Goal: Information Seeking & Learning: Learn about a topic

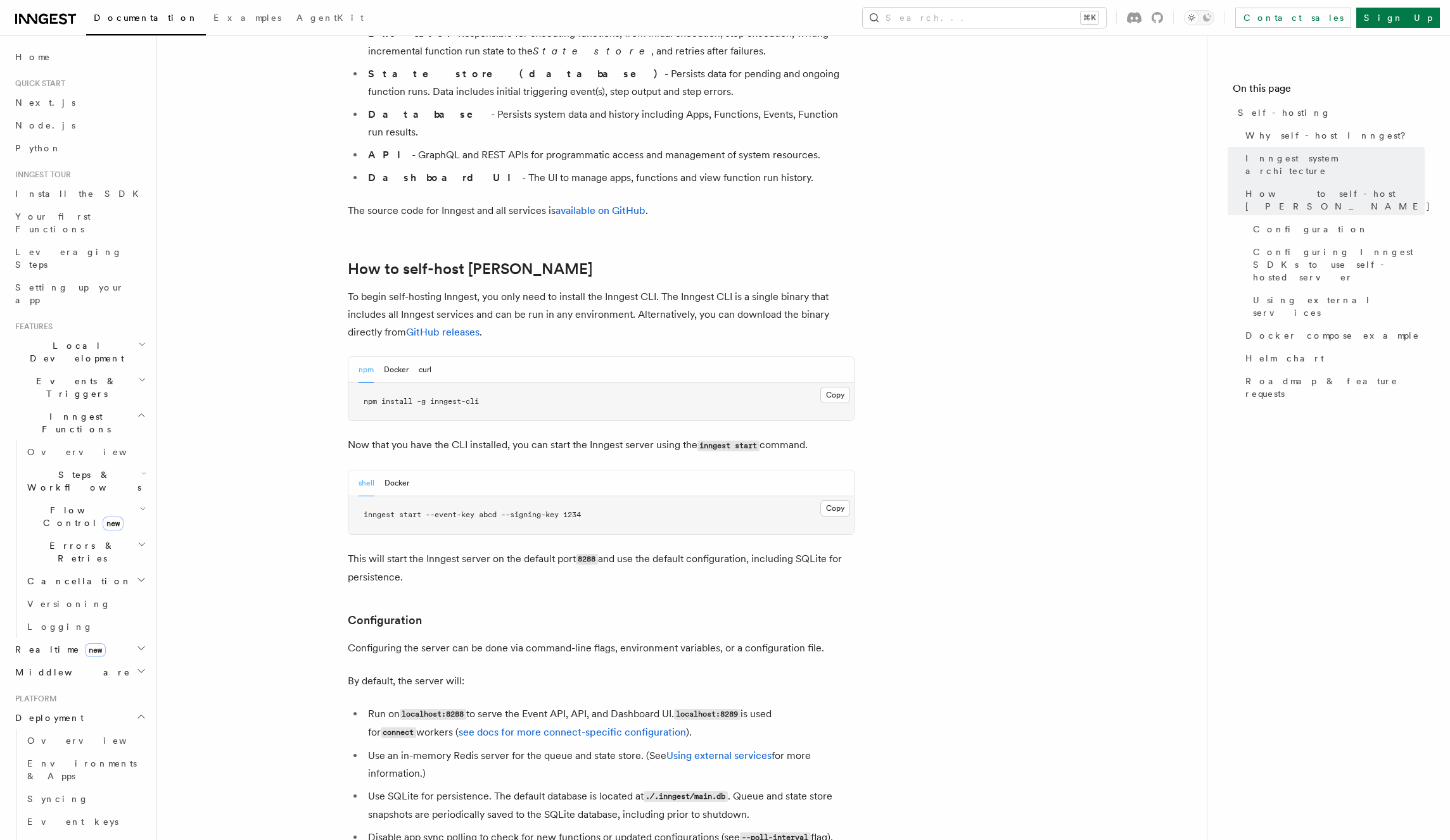
scroll to position [1071, 0]
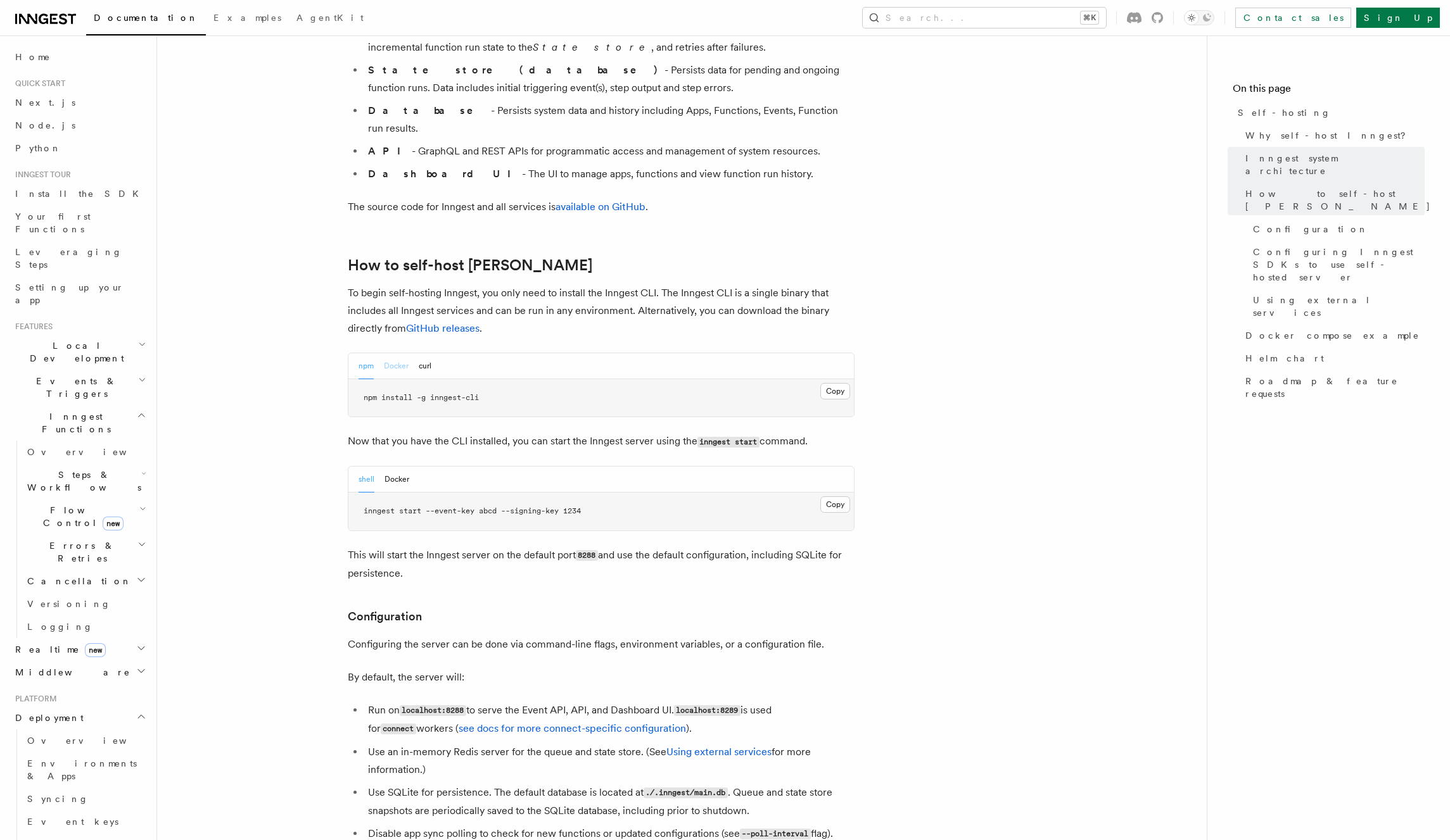
click at [396, 353] on button "Docker" at bounding box center [396, 366] width 25 height 26
click at [363, 353] on button "npm" at bounding box center [366, 366] width 15 height 26
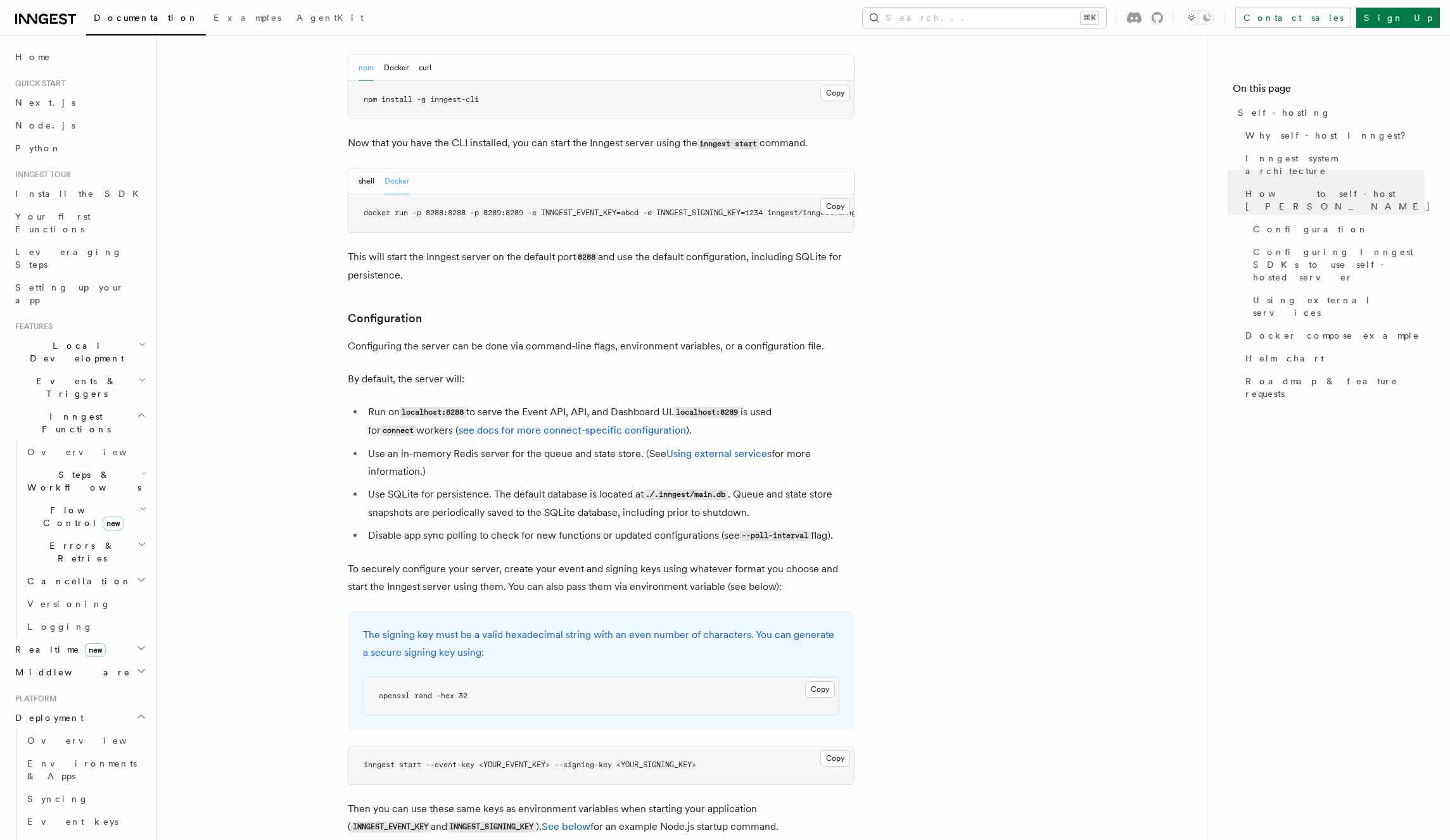
scroll to position [1389, 0]
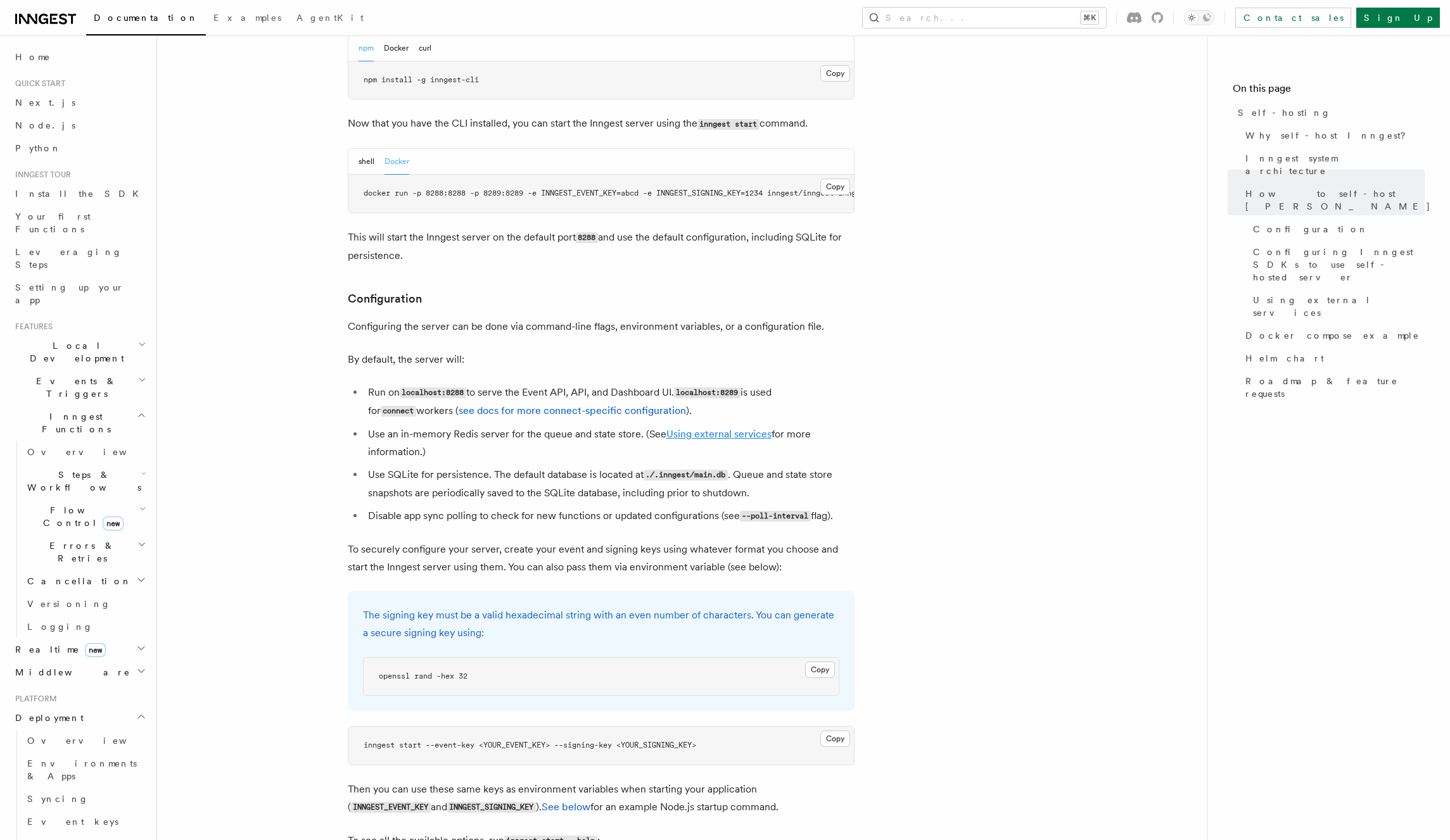
click at [715, 428] on link "Using external services" at bounding box center [719, 434] width 105 height 12
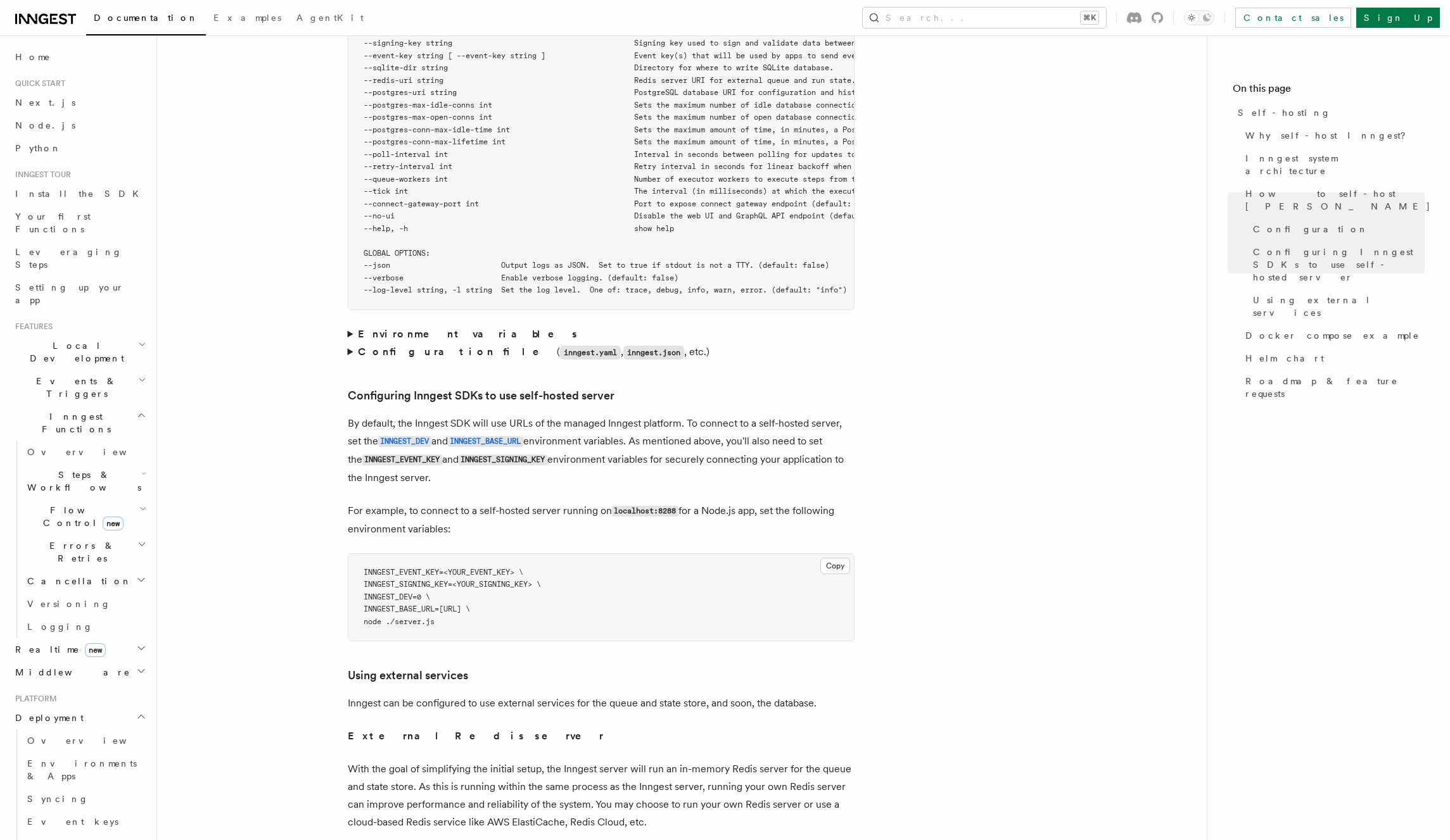
scroll to position [2418, 0]
click at [346, 297] on article "Platform Deployment Self-hosting Self-hosting support for Inngest is supported …" at bounding box center [682, 343] width 1009 height 5411
click at [353, 322] on summary "Environment variables" at bounding box center [601, 331] width 507 height 18
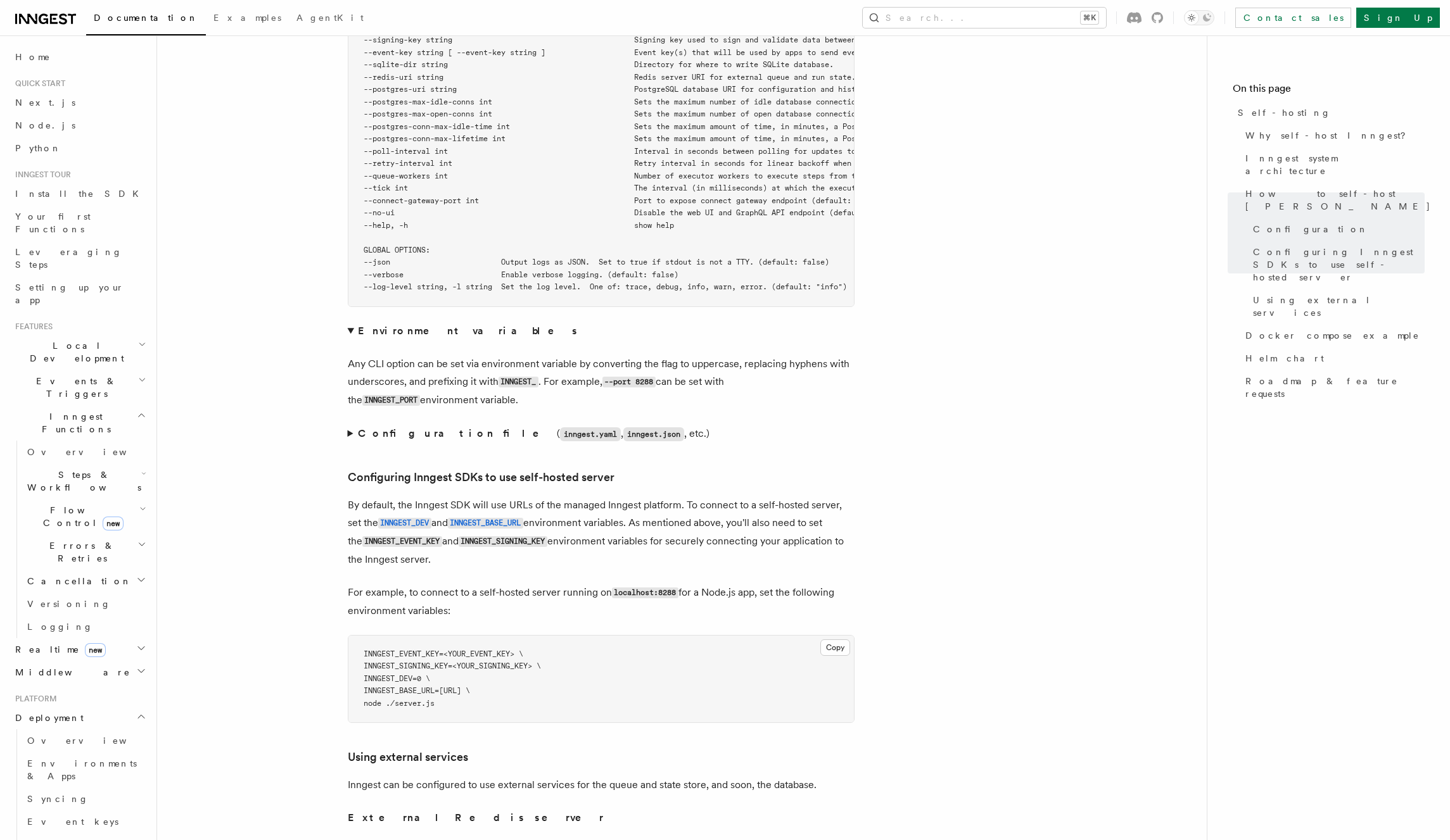
click at [353, 322] on summary "Environment variables" at bounding box center [601, 331] width 507 height 18
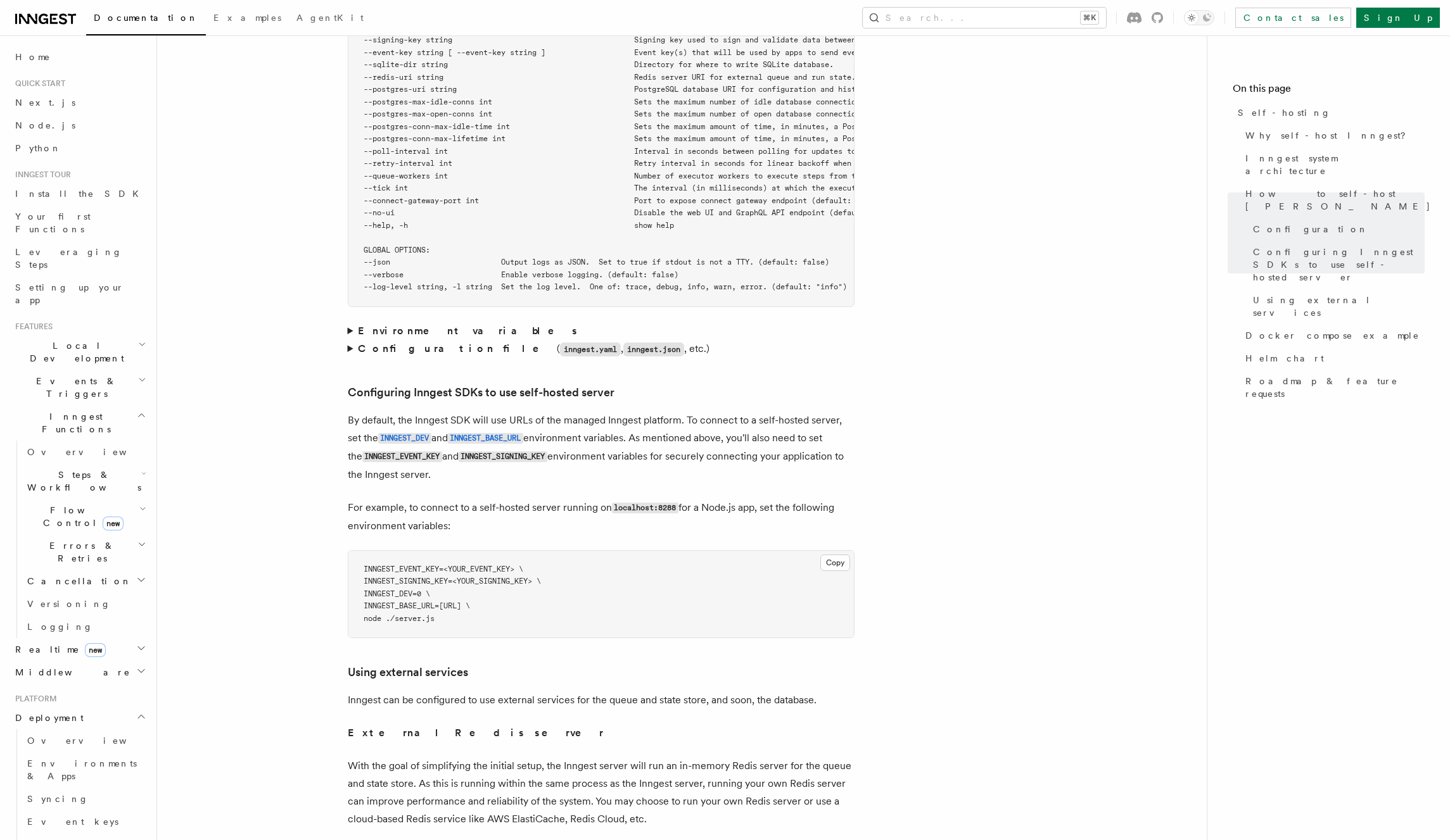
click at [353, 322] on summary "Environment variables" at bounding box center [601, 331] width 507 height 18
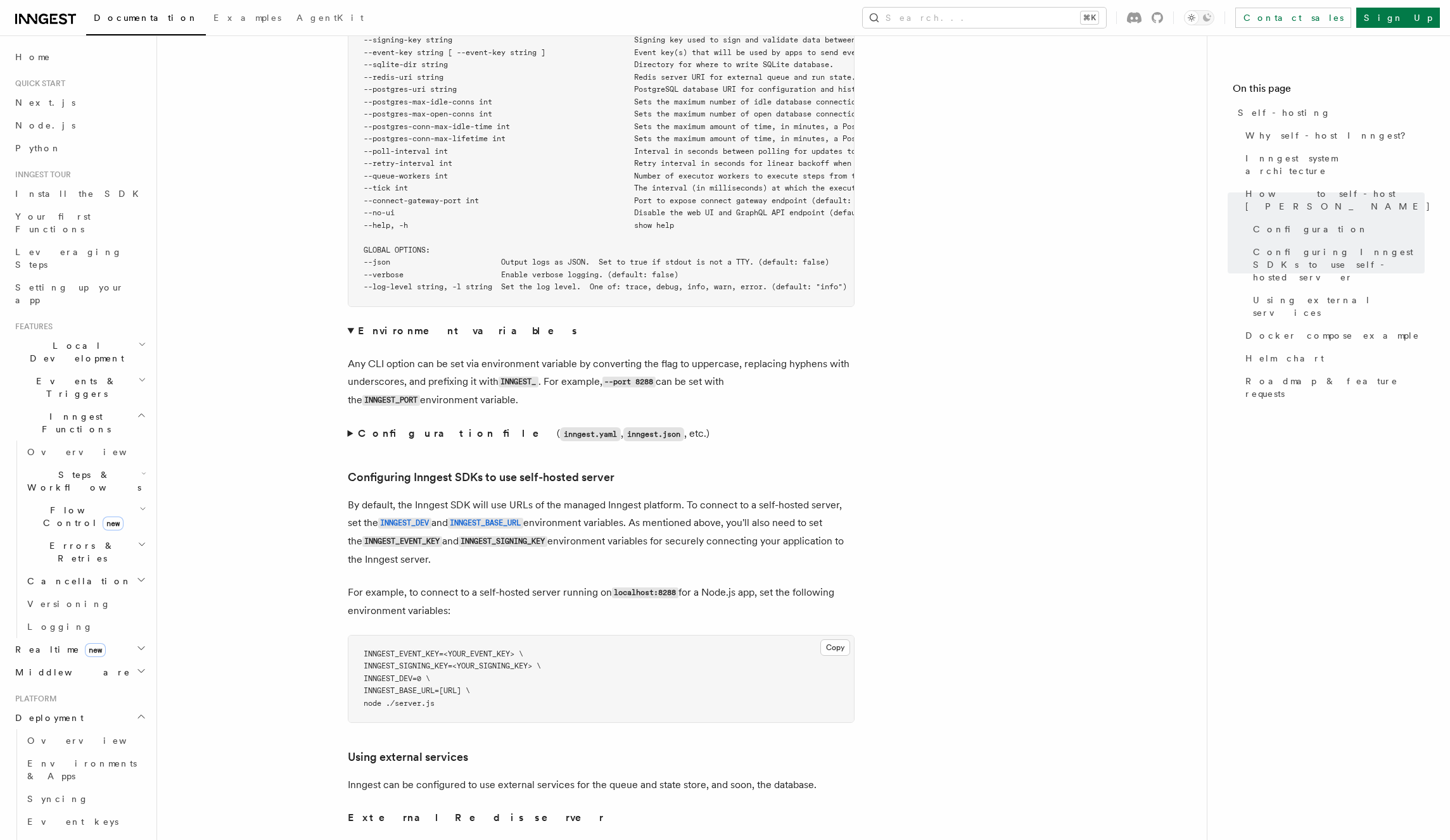
click at [350, 425] on summary "Configuration file ( inngest.yaml , inngest.json , etc.)" at bounding box center [601, 434] width 507 height 18
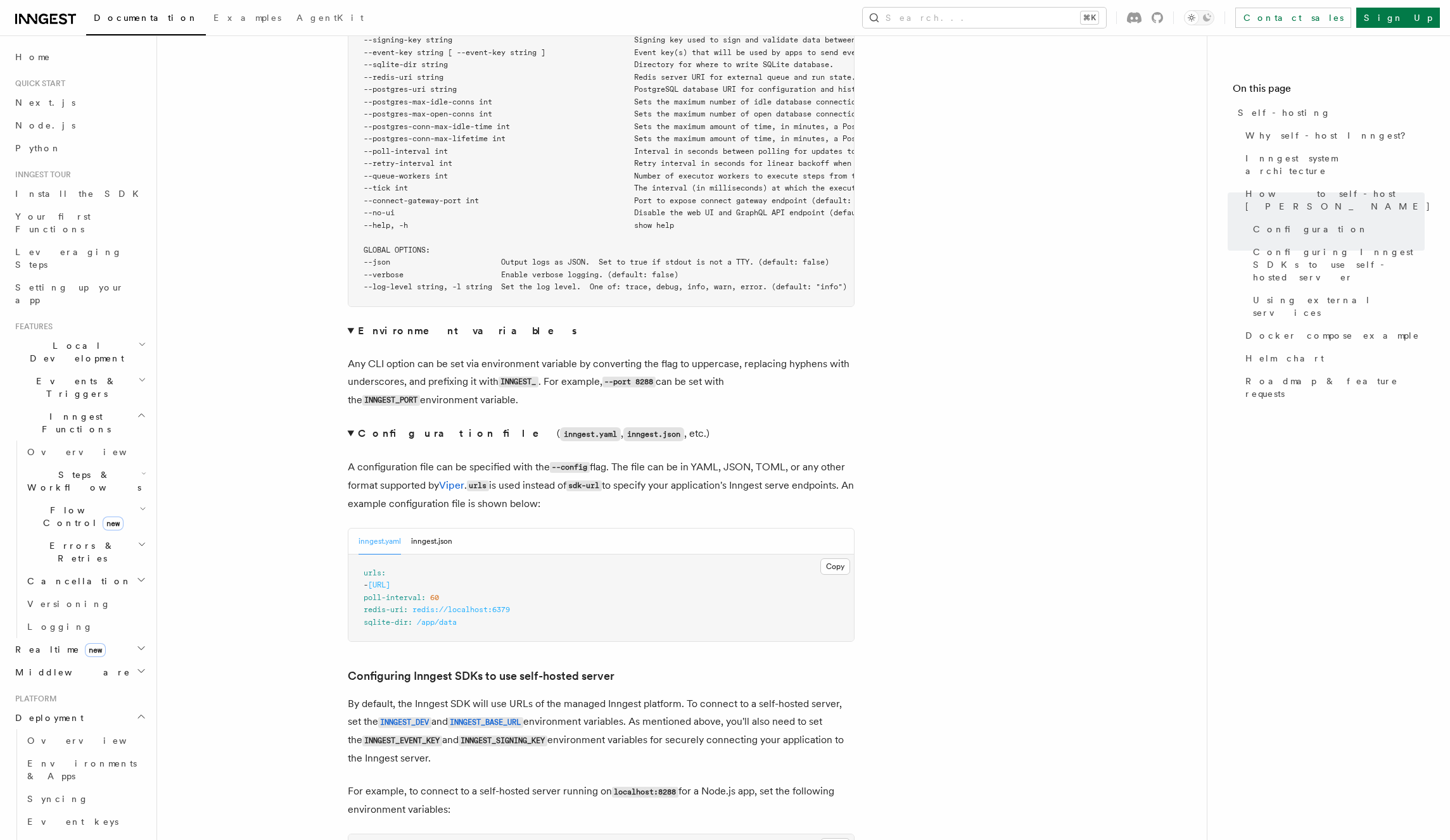
click at [350, 425] on summary "Configuration file ( inngest.yaml , inngest.json , etc.)" at bounding box center [601, 434] width 507 height 18
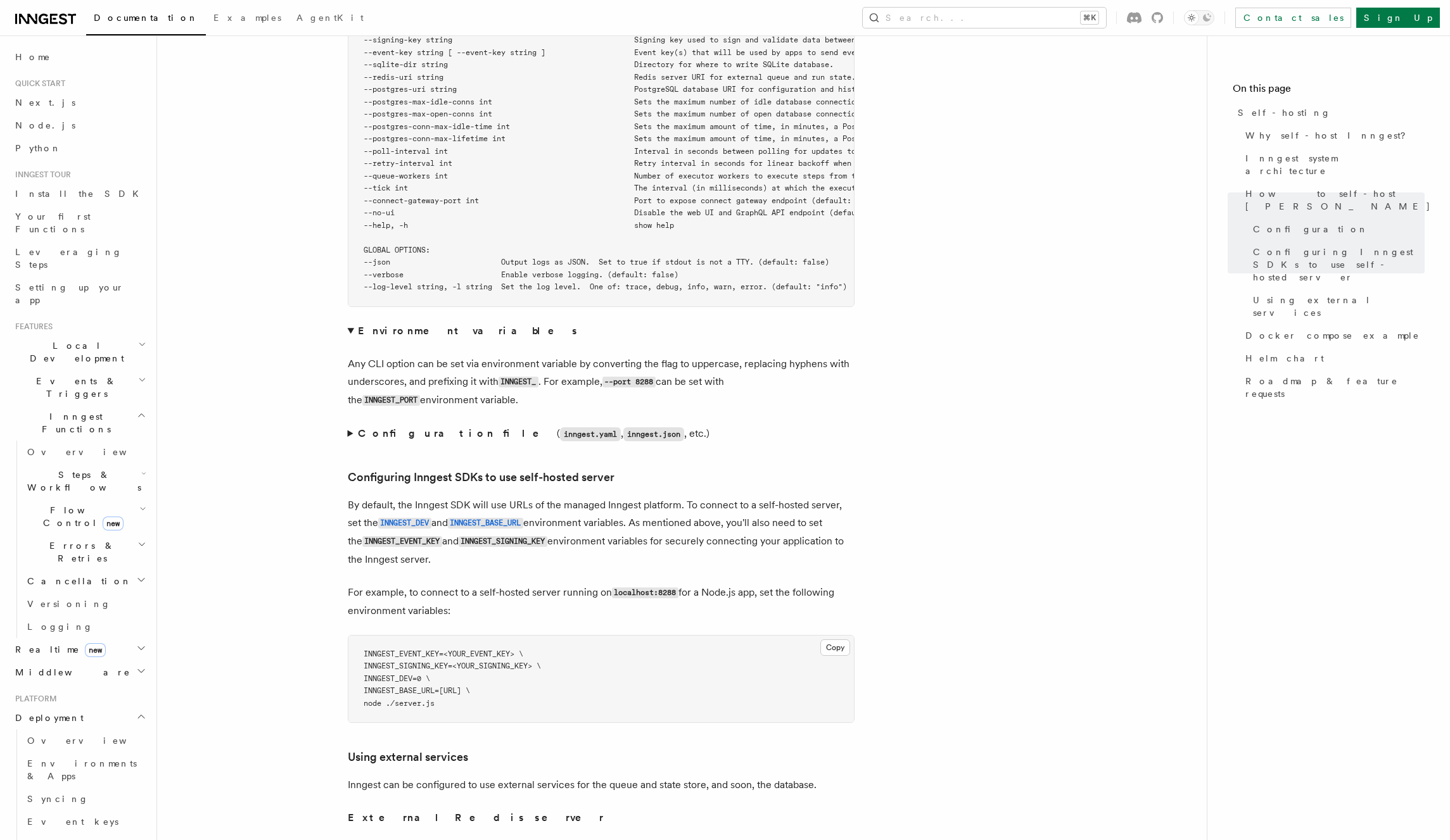
click at [351, 425] on summary "Configuration file ( inngest.yaml , inngest.json , etc.)" at bounding box center [601, 434] width 507 height 18
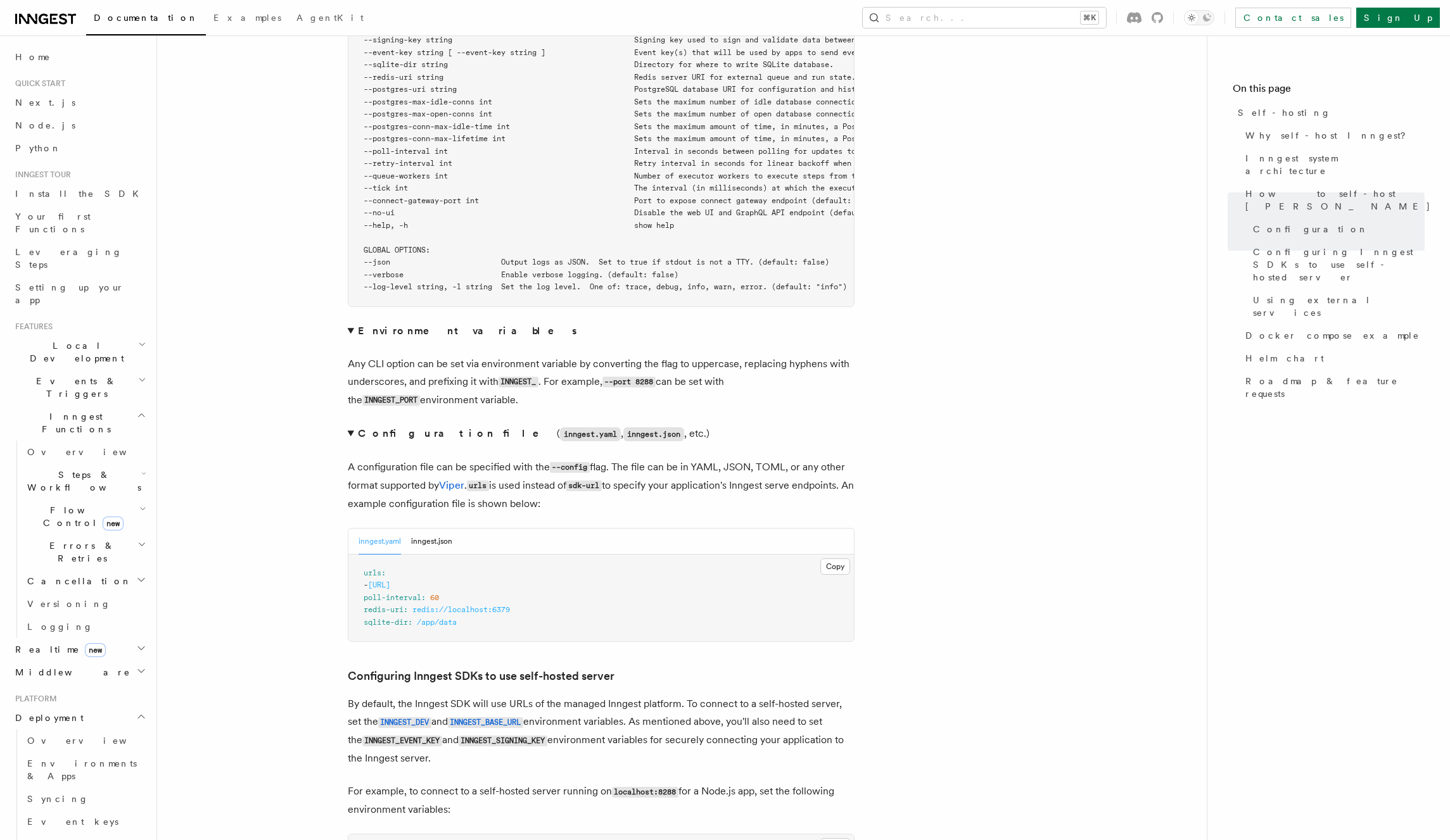
scroll to position [2426, 0]
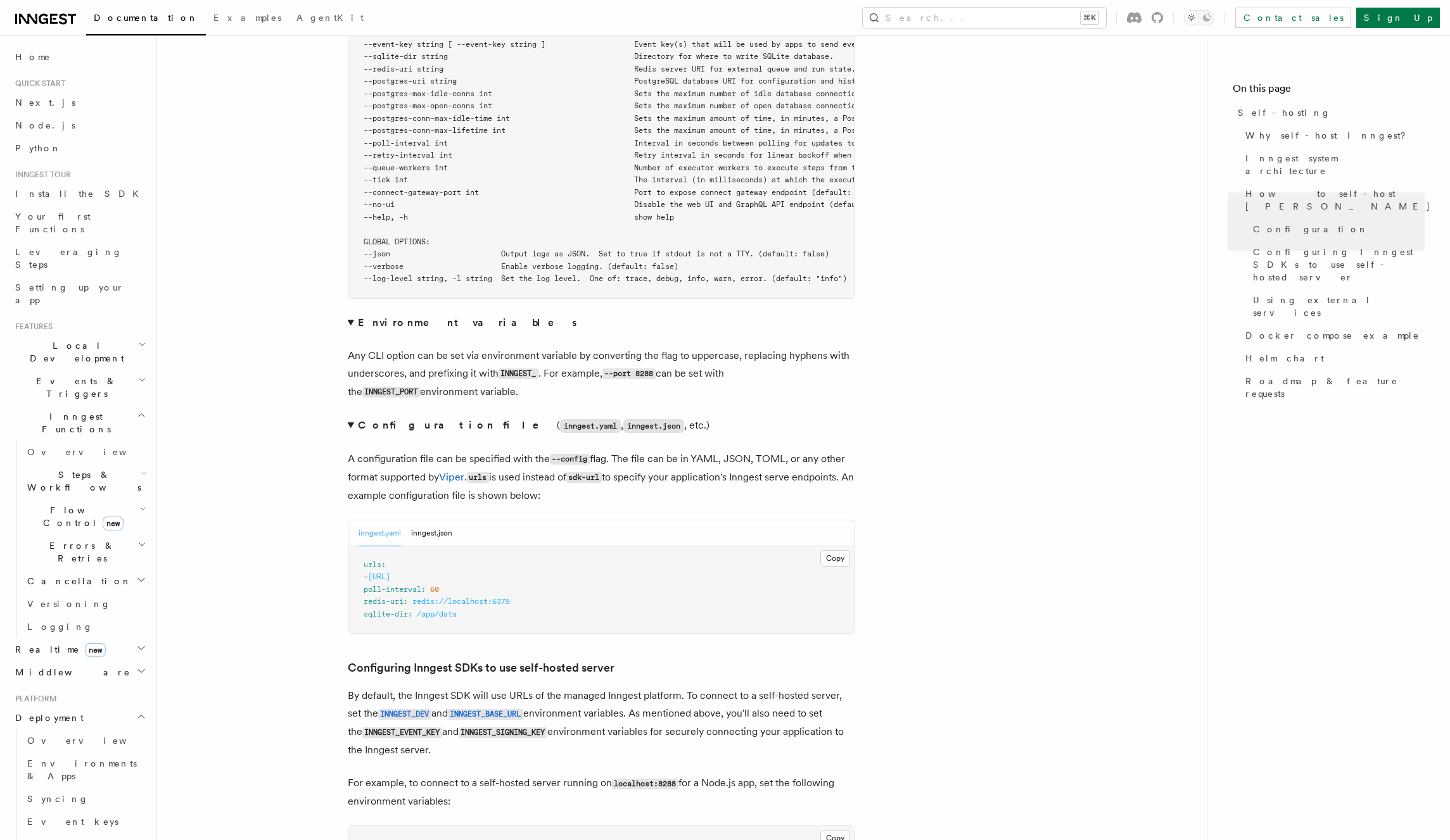
click at [350, 417] on summary "Configuration file ( inngest.yaml , inngest.json , etc.)" at bounding box center [601, 426] width 507 height 18
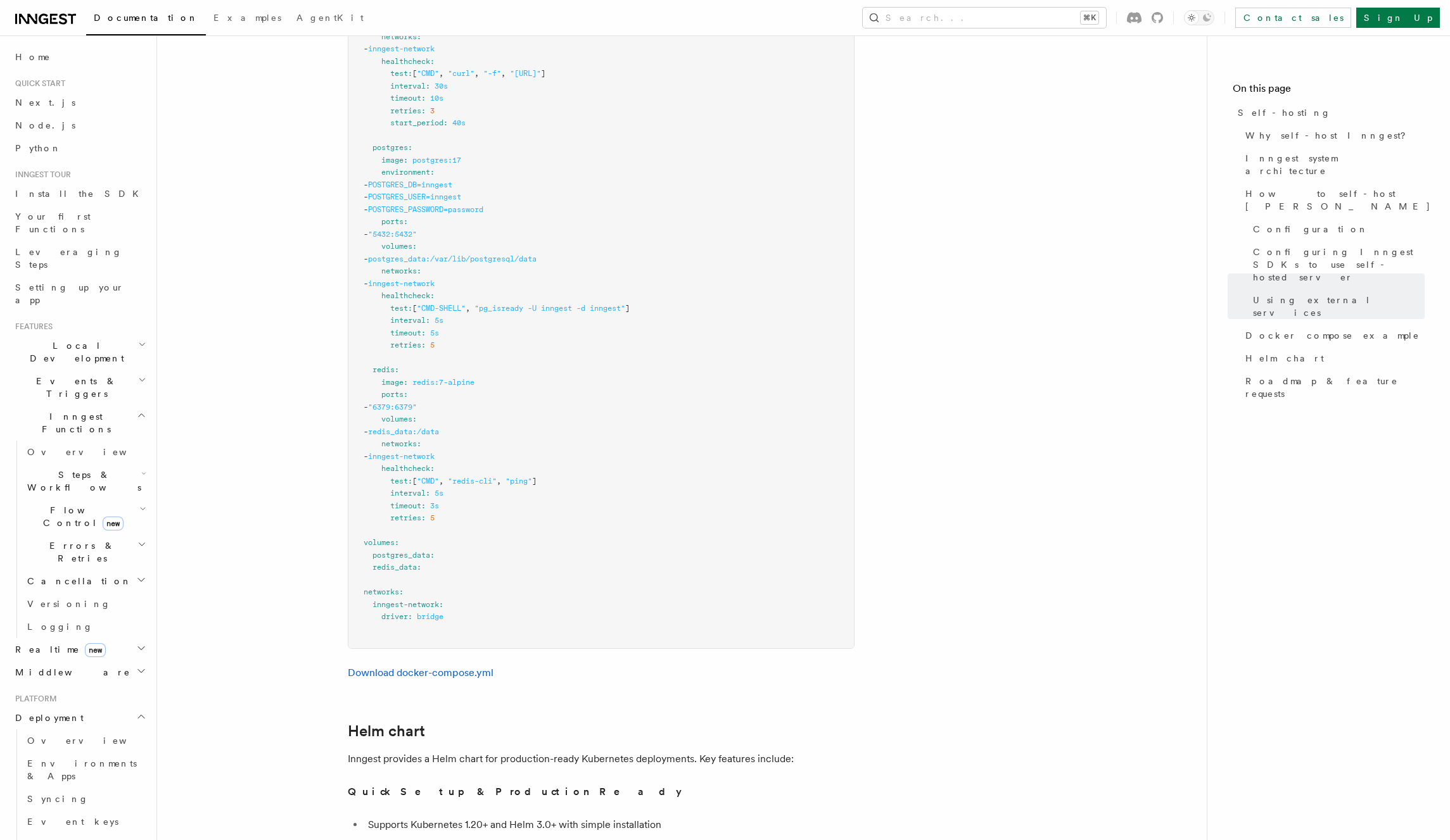
scroll to position [3793, 0]
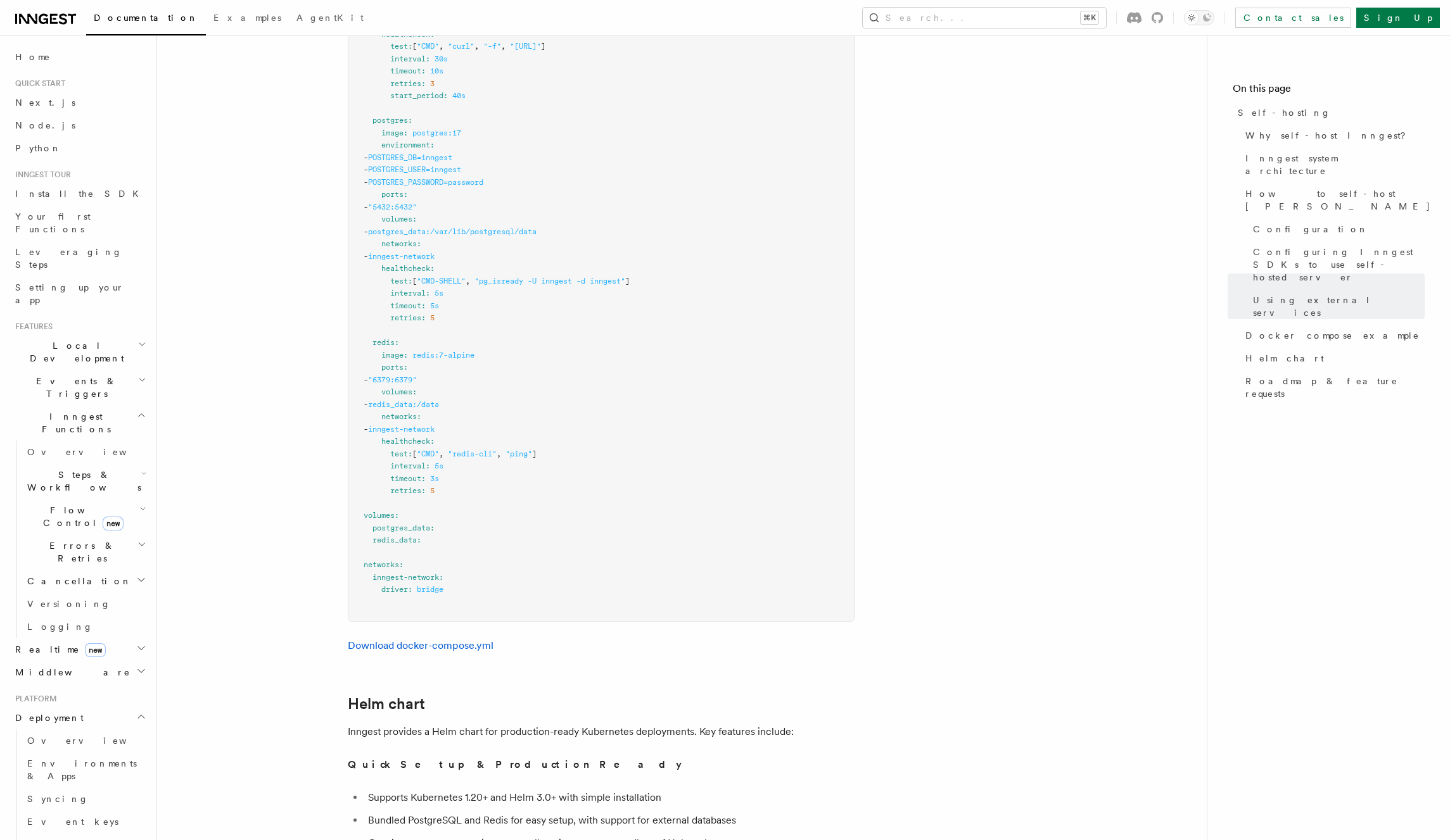
click at [38, 643] on span "Realtime new" at bounding box center [58, 649] width 95 height 13
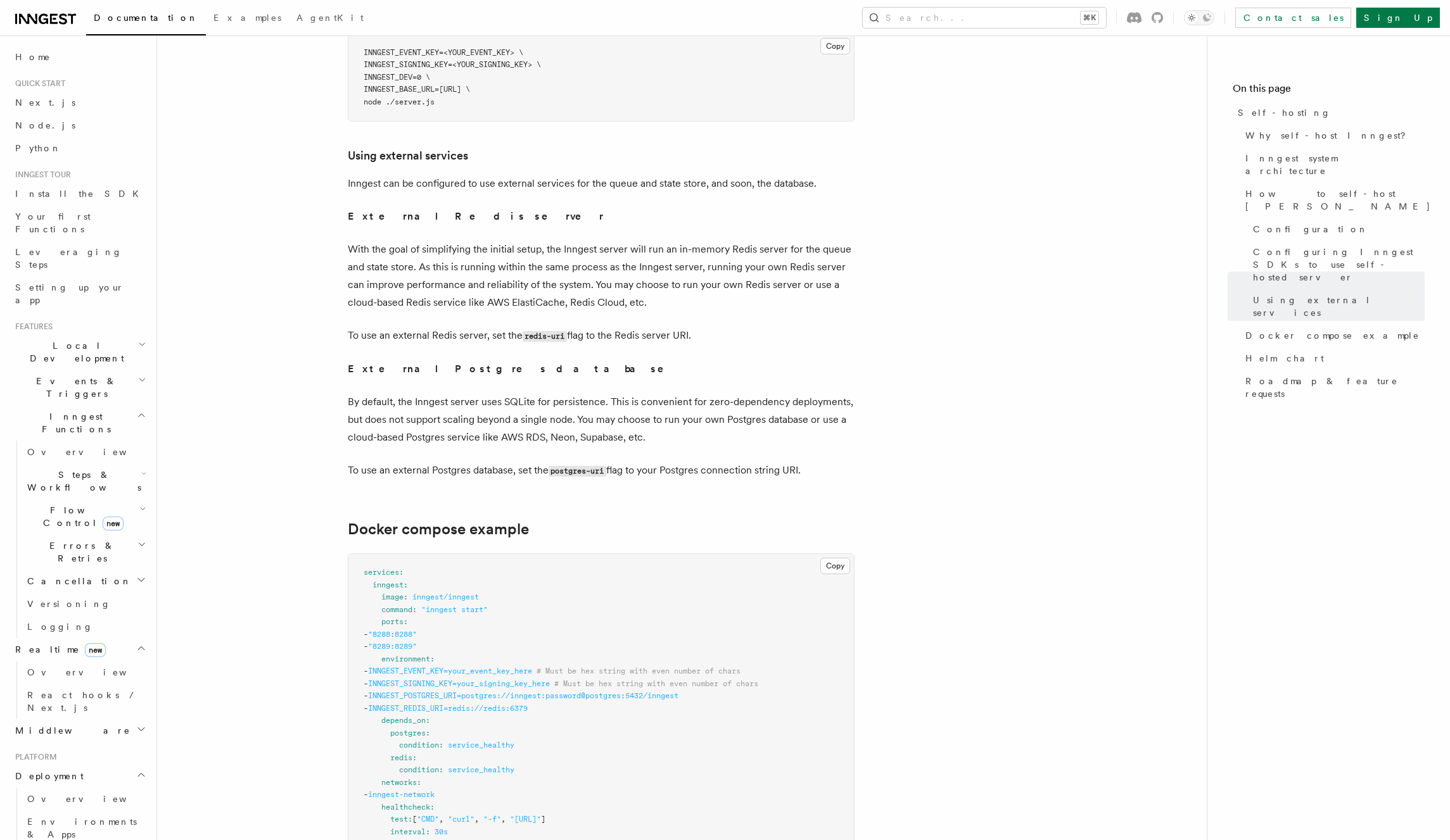
scroll to position [2934, 0]
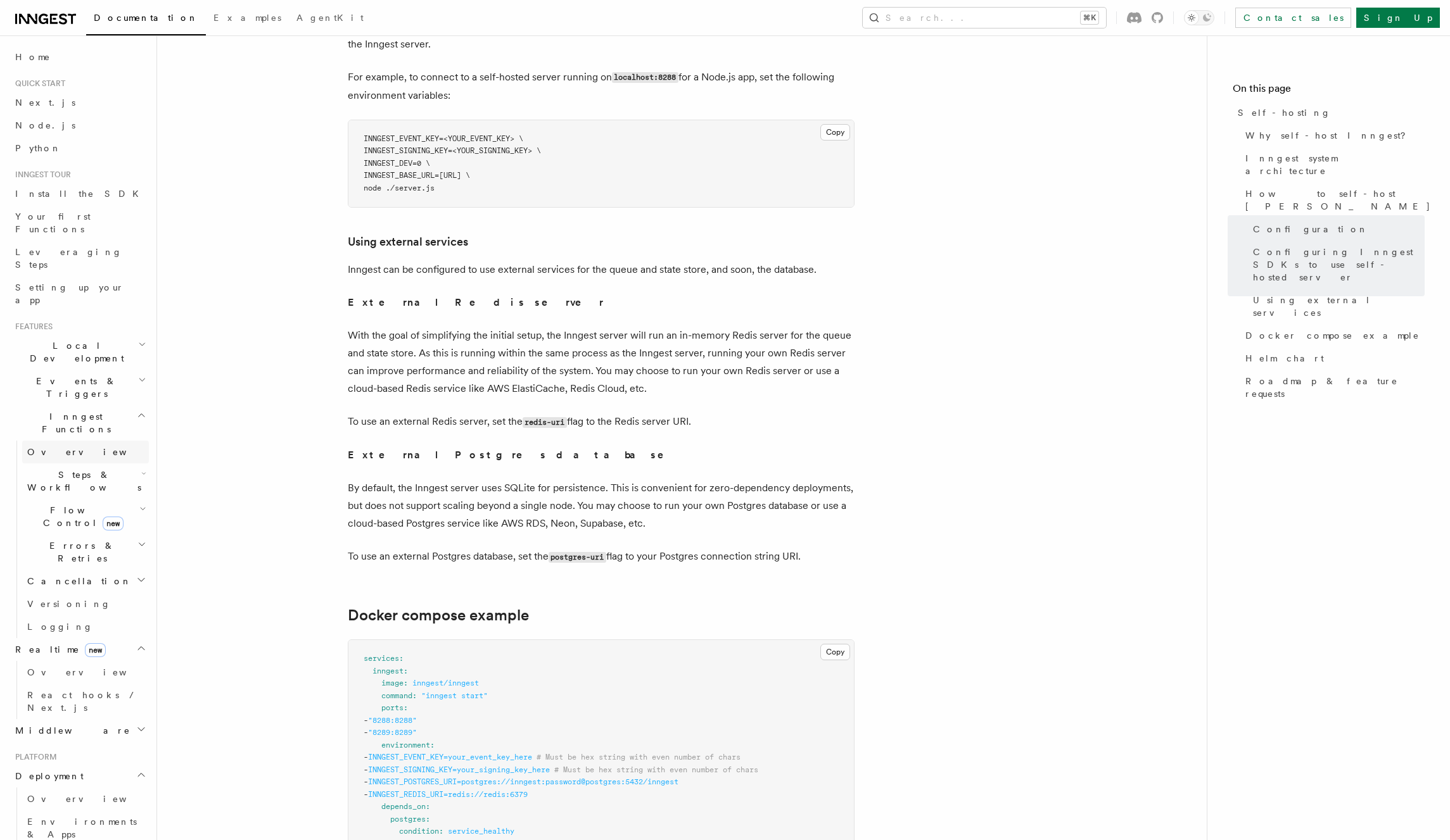
click at [44, 447] on span "Overview" at bounding box center [92, 452] width 131 height 10
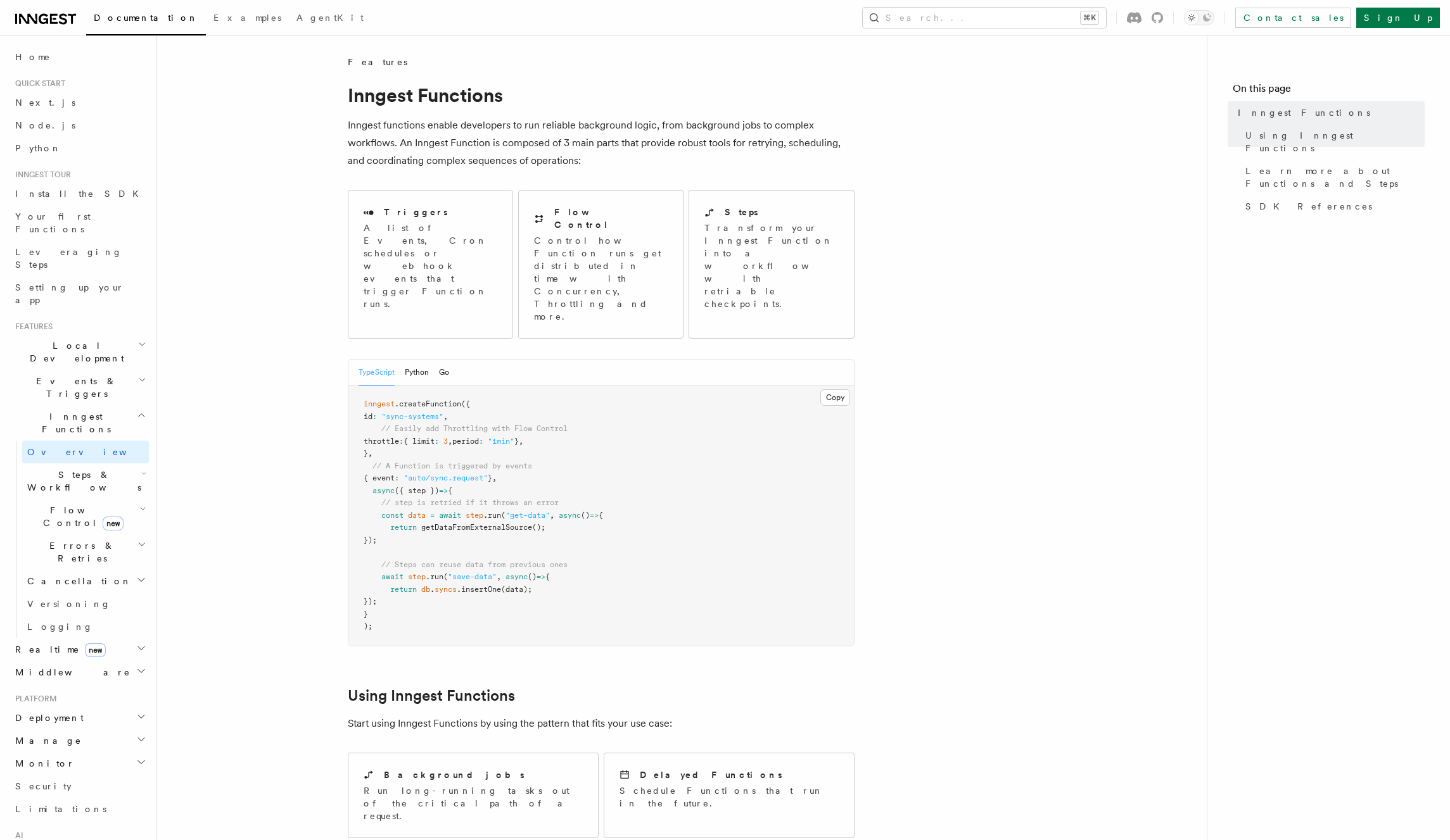
click at [48, 504] on span "Flow Control new" at bounding box center [81, 517] width 117 height 26
click at [47, 539] on span "Overview" at bounding box center [104, 546] width 131 height 13
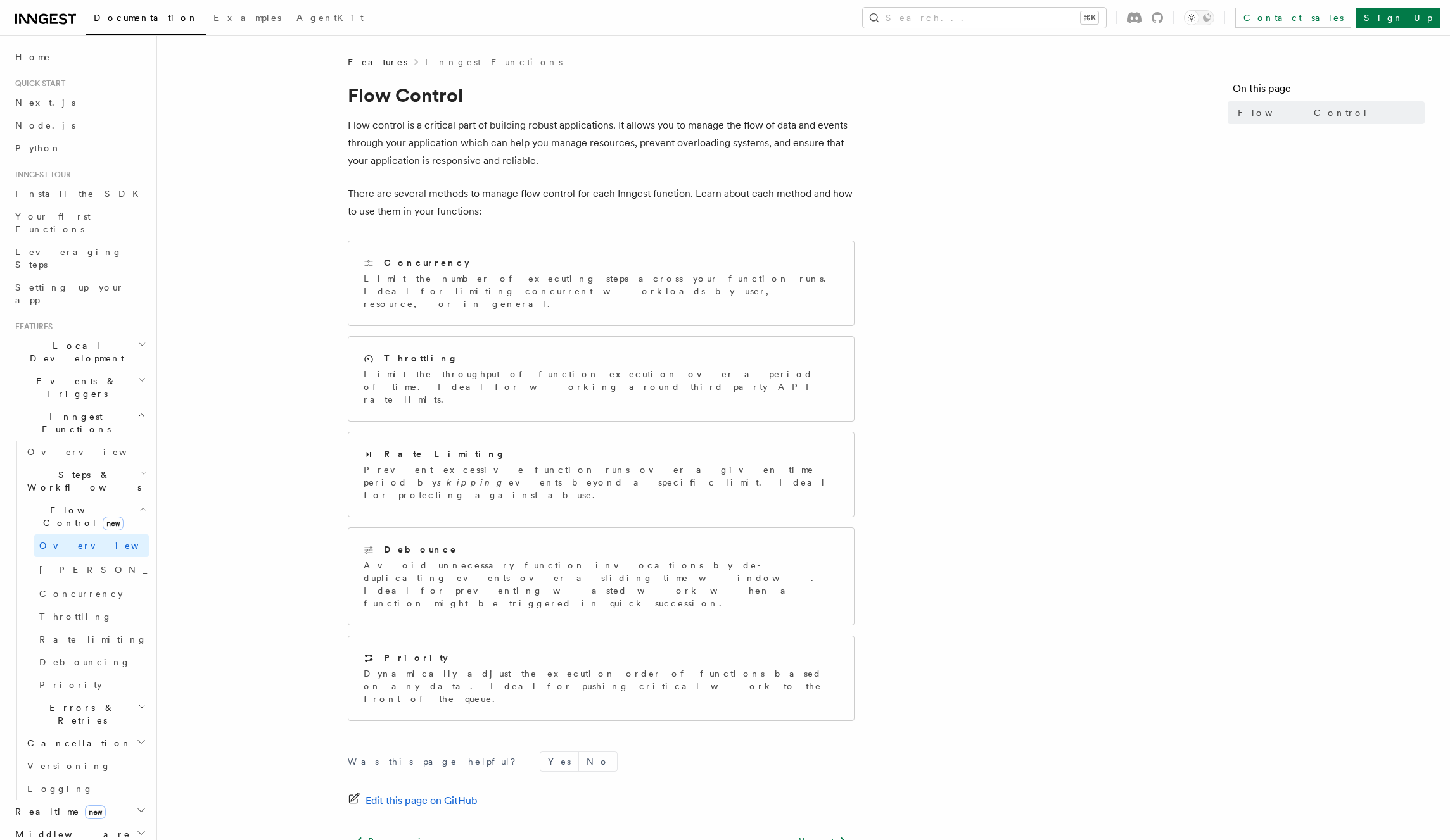
click at [144, 468] on icon "button" at bounding box center [144, 473] width 5 height 10
click at [76, 504] on span "Overview" at bounding box center [104, 511] width 131 height 13
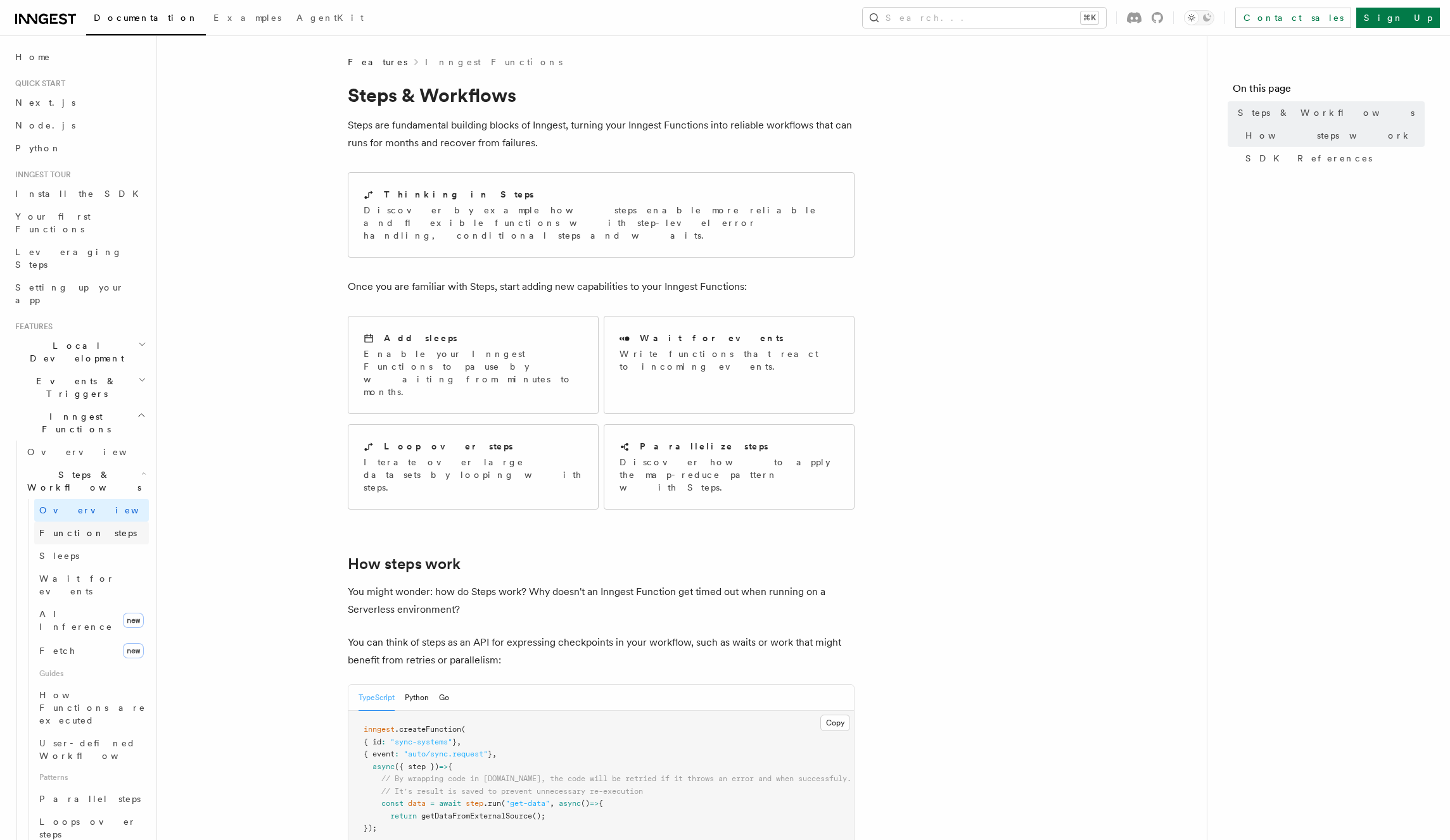
click at [59, 528] on span "Function steps" at bounding box center [88, 533] width 98 height 10
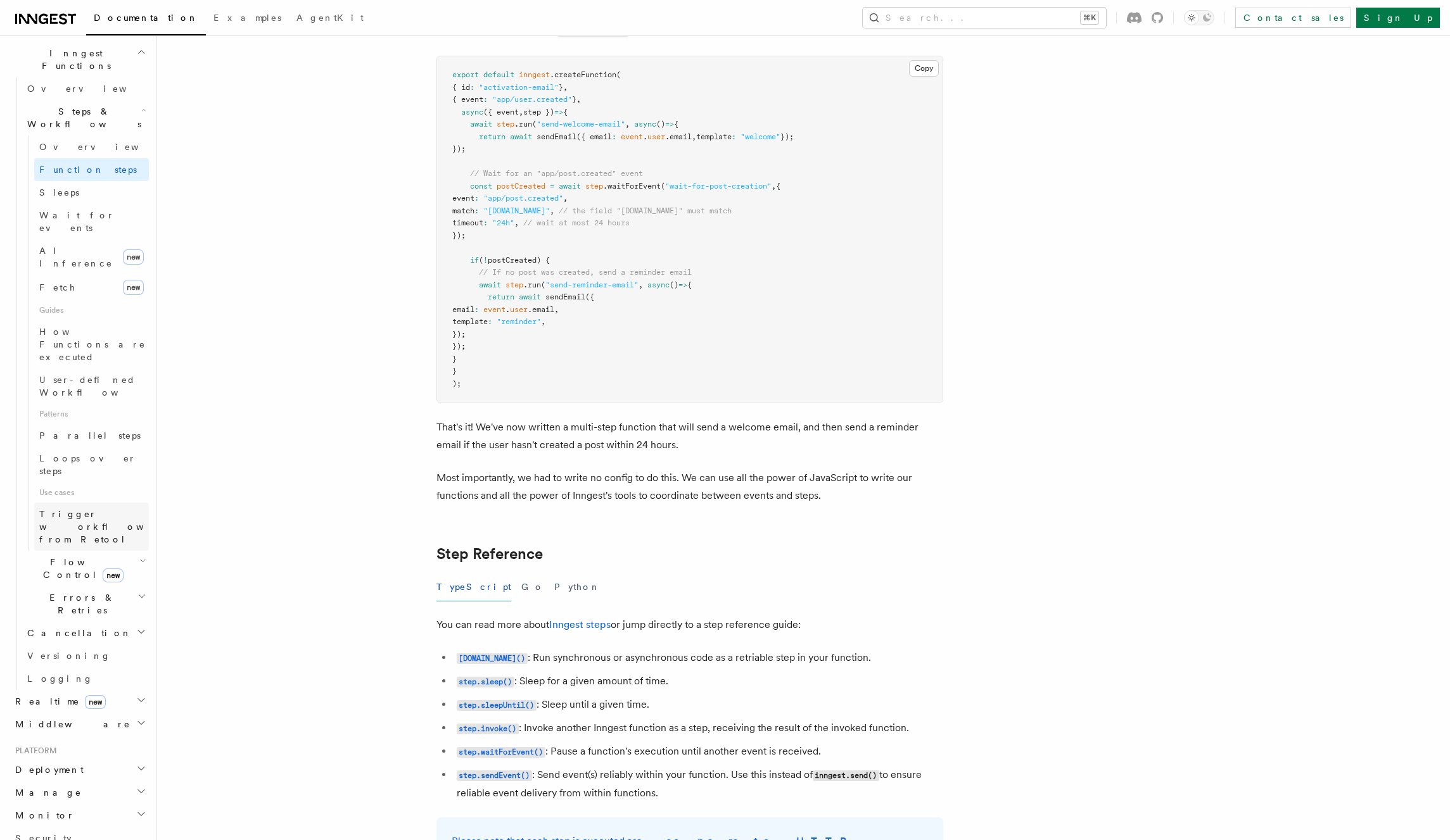
scroll to position [373, 0]
click at [67, 442] on span "Loops over steps" at bounding box center [94, 455] width 110 height 26
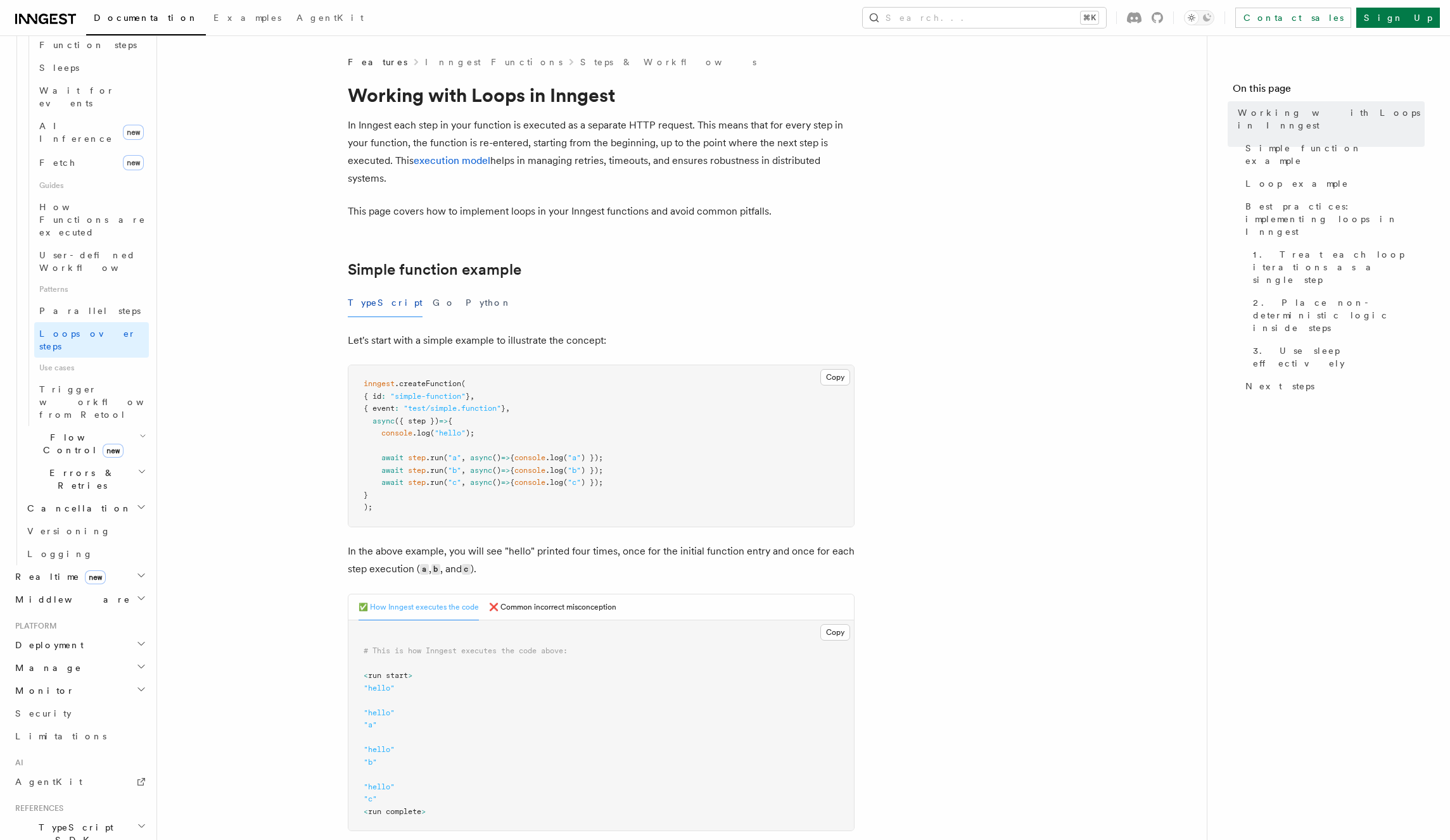
scroll to position [515, 0]
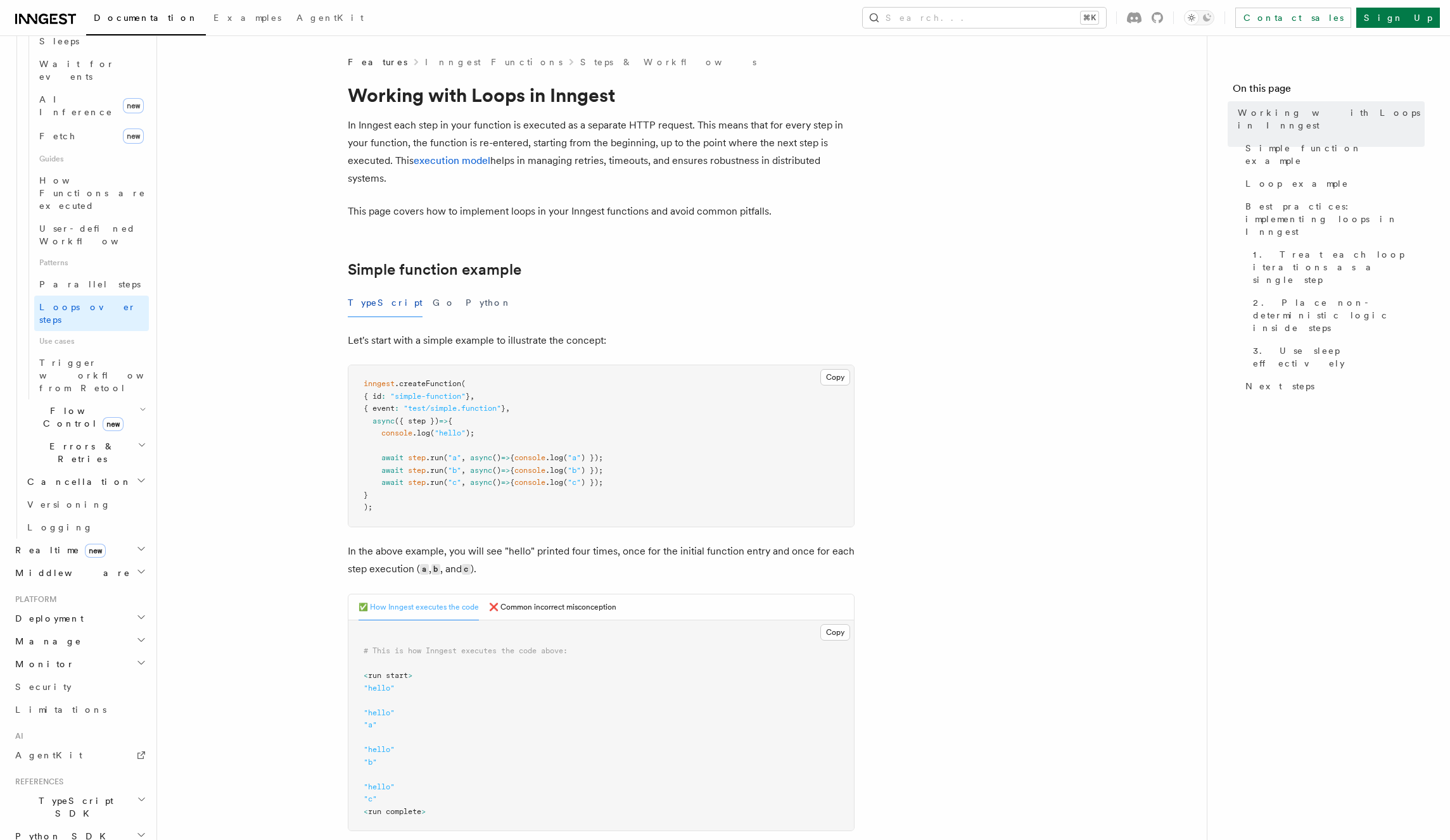
click at [63, 562] on h2 "Middleware" at bounding box center [79, 573] width 139 height 22
click at [30, 543] on span "Realtime new" at bounding box center [58, 550] width 95 height 13
click at [52, 567] on span "Overview" at bounding box center [92, 572] width 131 height 10
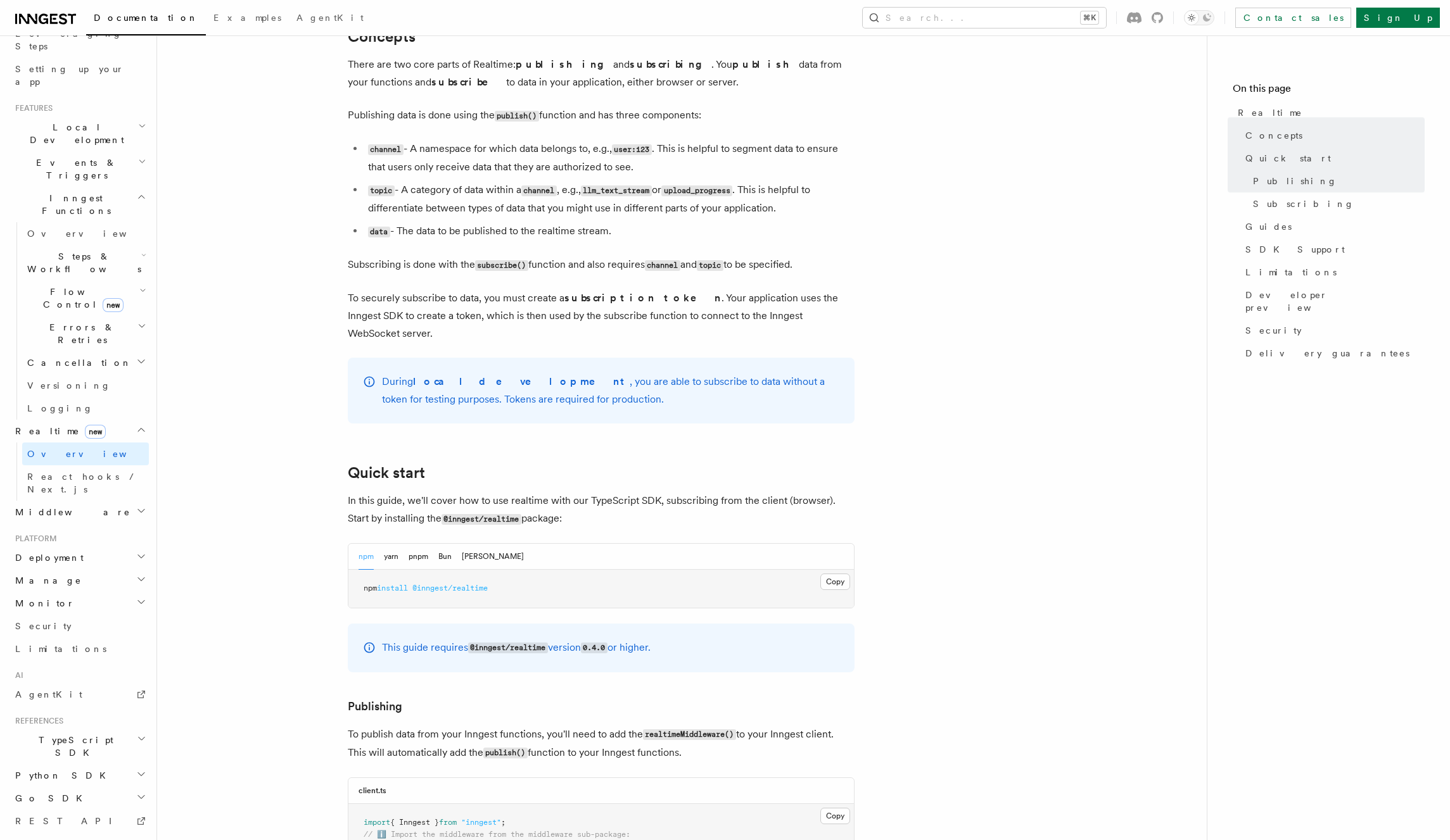
scroll to position [345, 0]
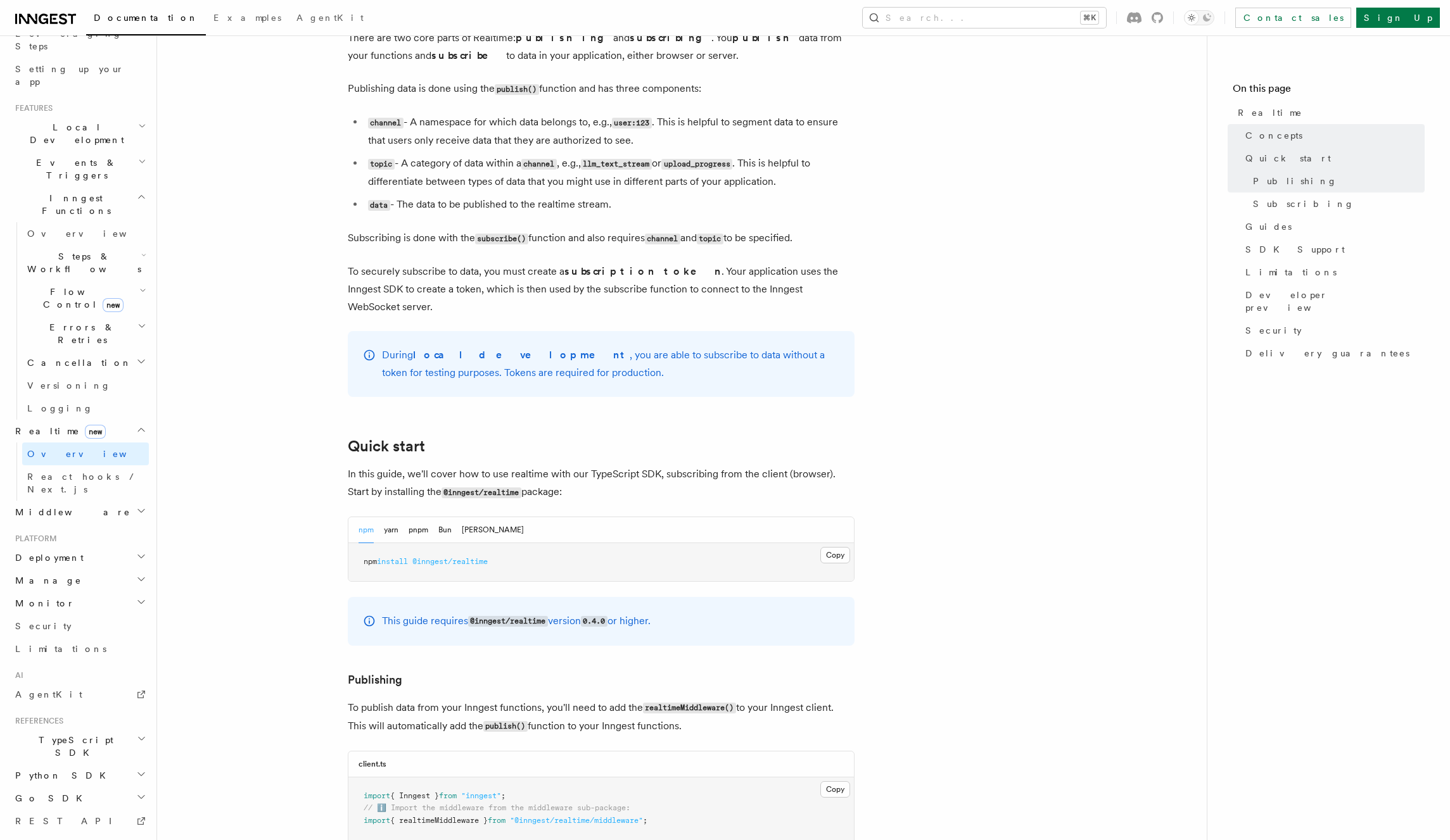
click at [625, 269] on strong "subscription token" at bounding box center [643, 271] width 157 height 12
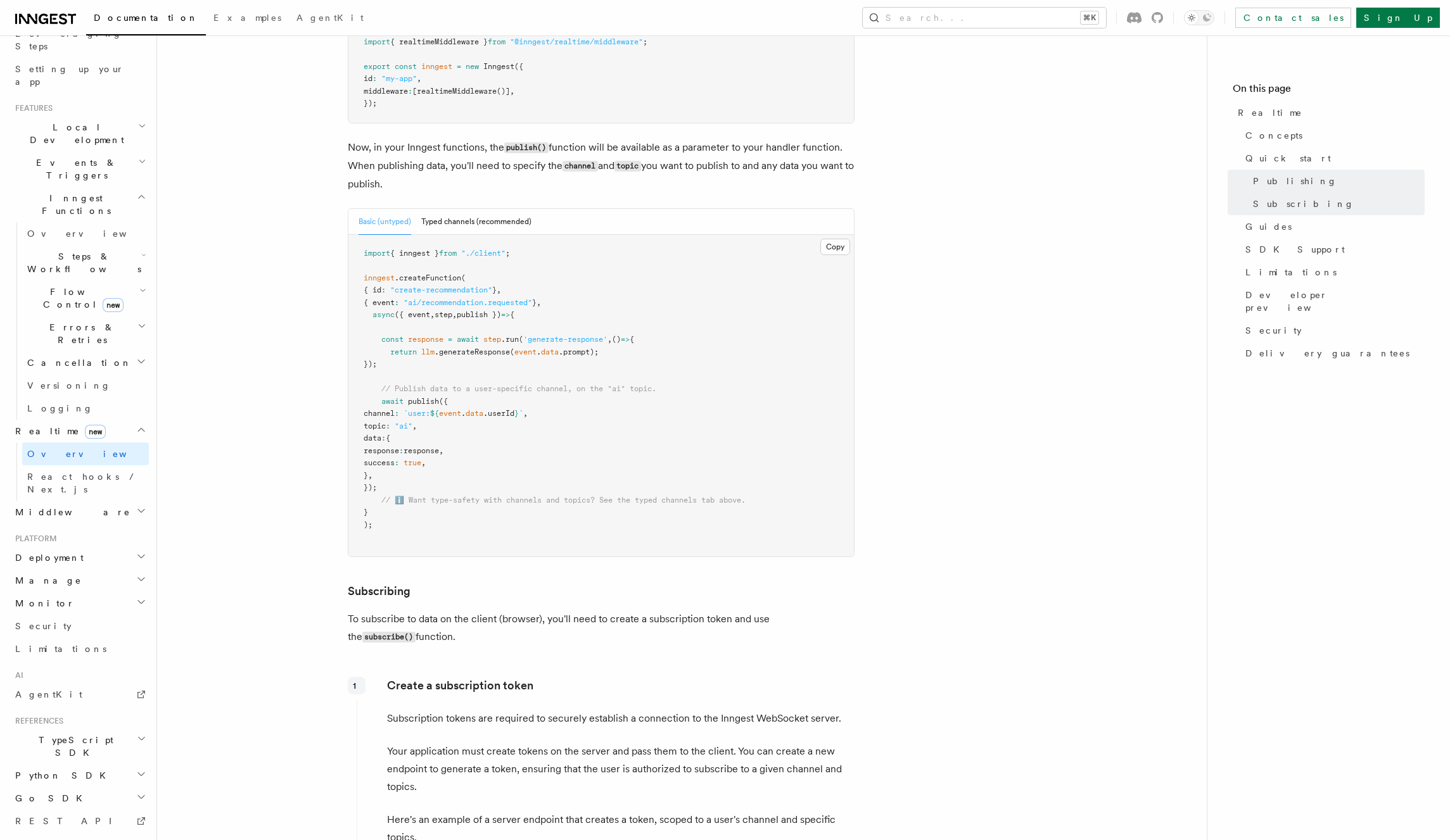
scroll to position [0, 0]
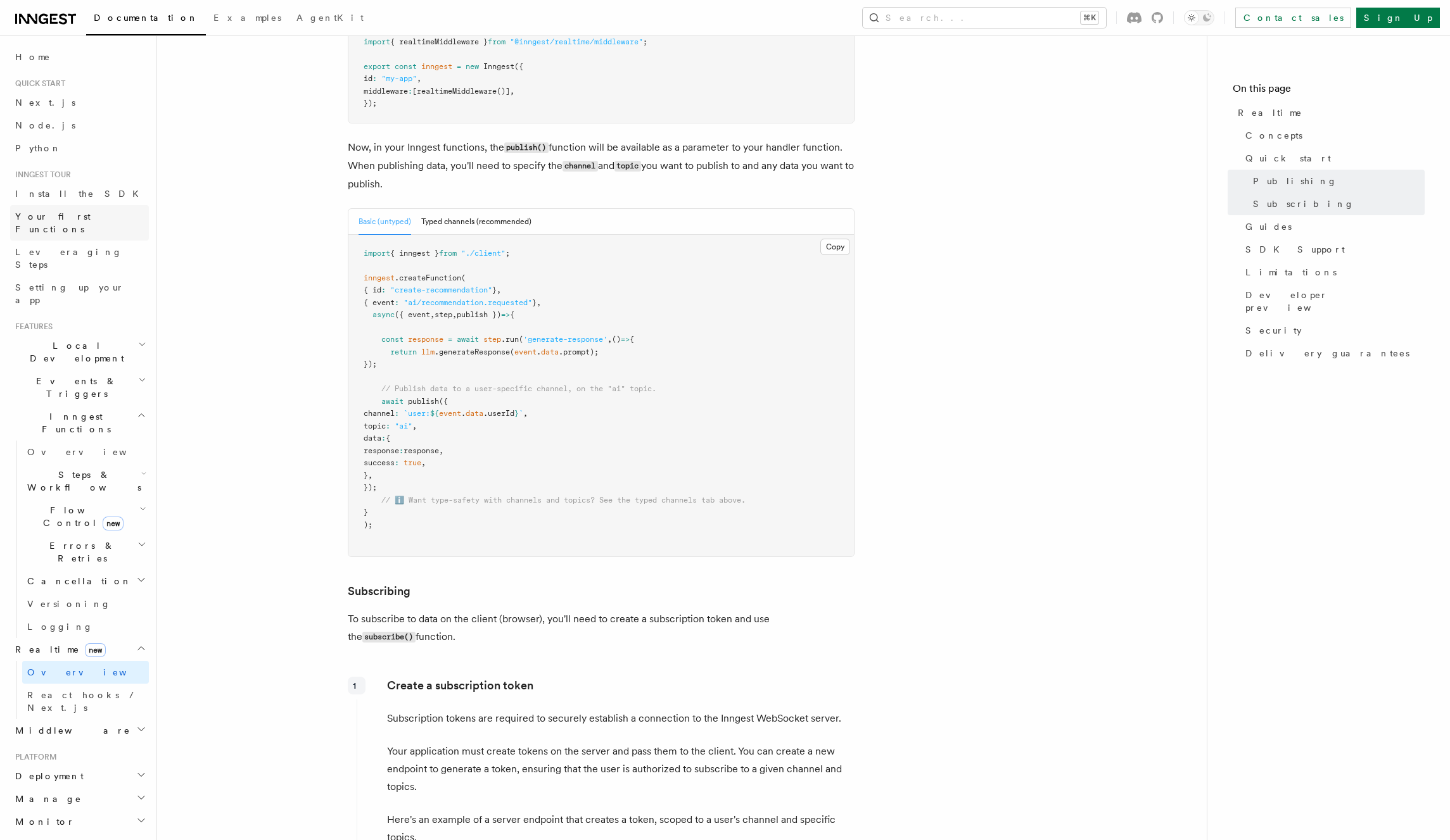
click at [61, 217] on span "Your first Functions" at bounding box center [53, 223] width 75 height 22
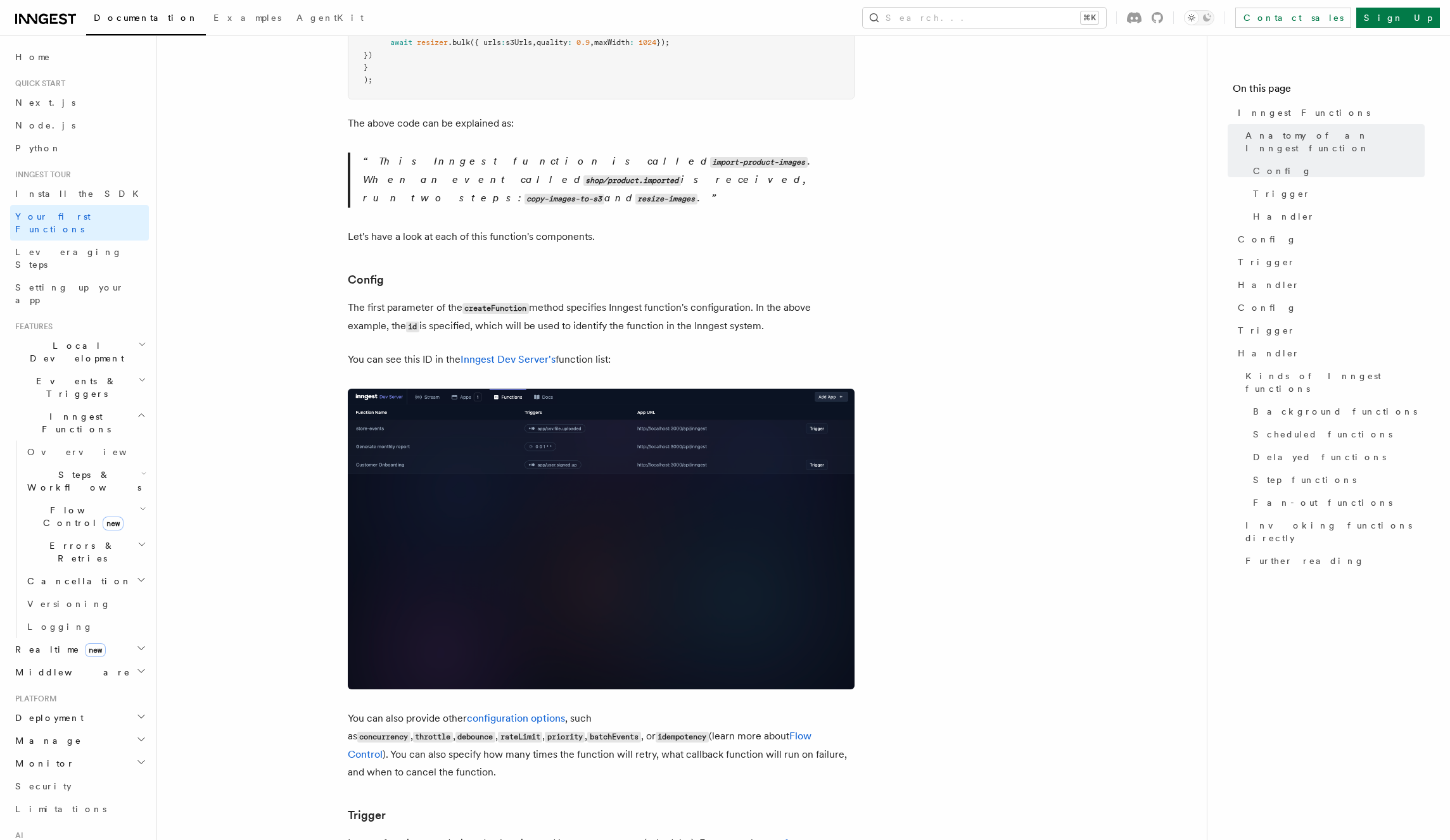
scroll to position [560, 0]
